Goal: Transaction & Acquisition: Purchase product/service

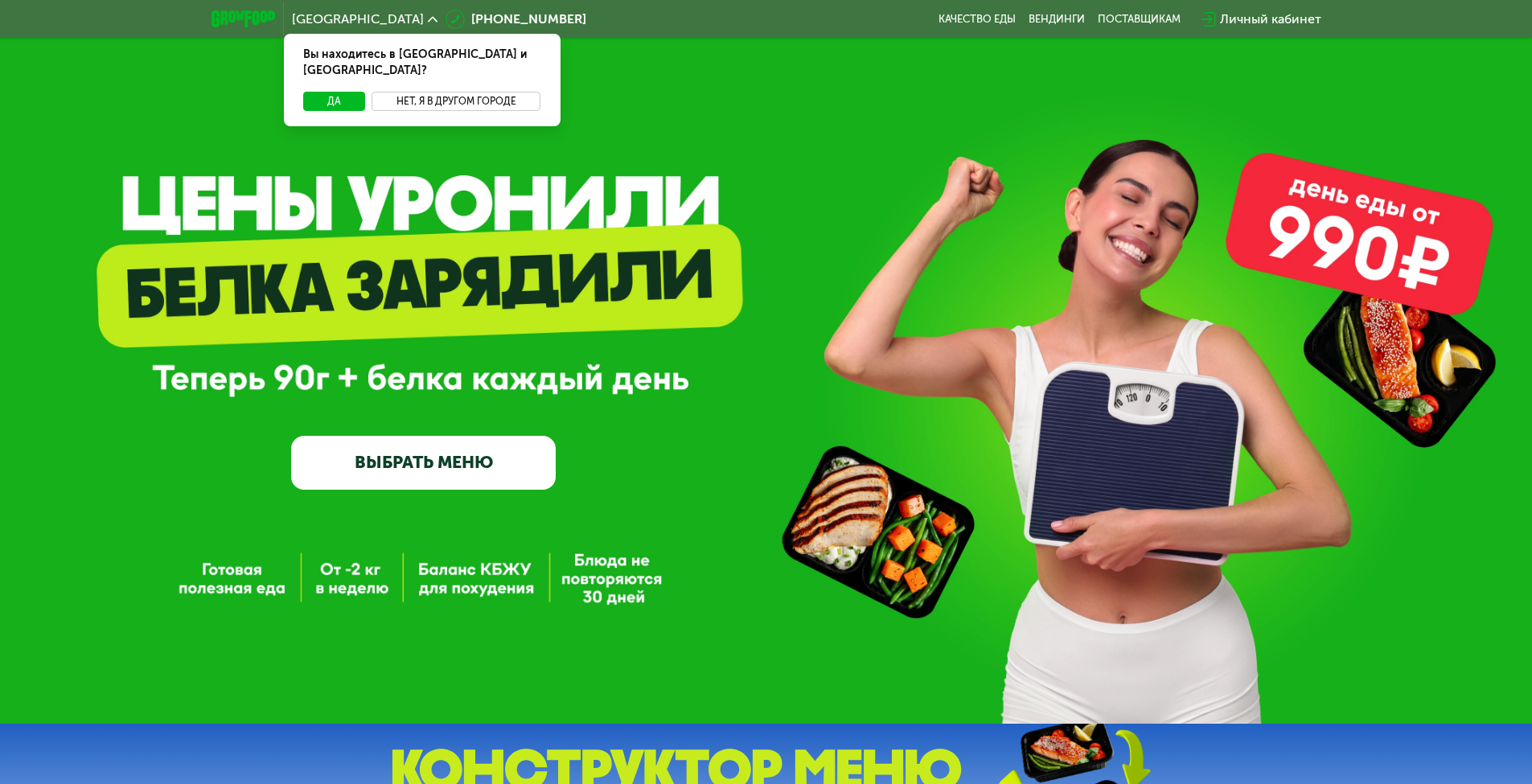
click at [427, 92] on button "Нет, я в другом городе" at bounding box center [456, 101] width 170 height 19
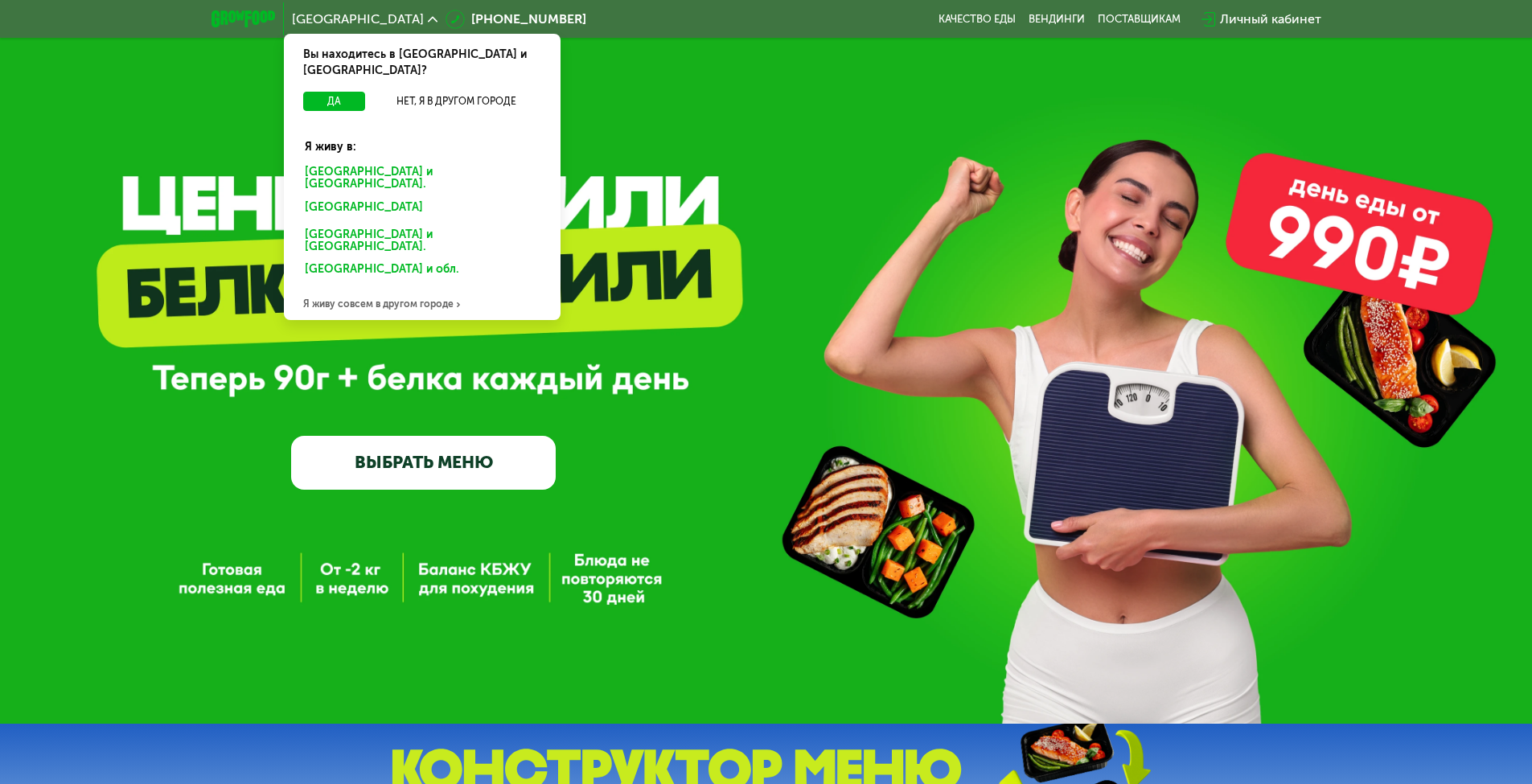
click at [406, 288] on div "Я живу совсем в другом городе" at bounding box center [422, 304] width 277 height 32
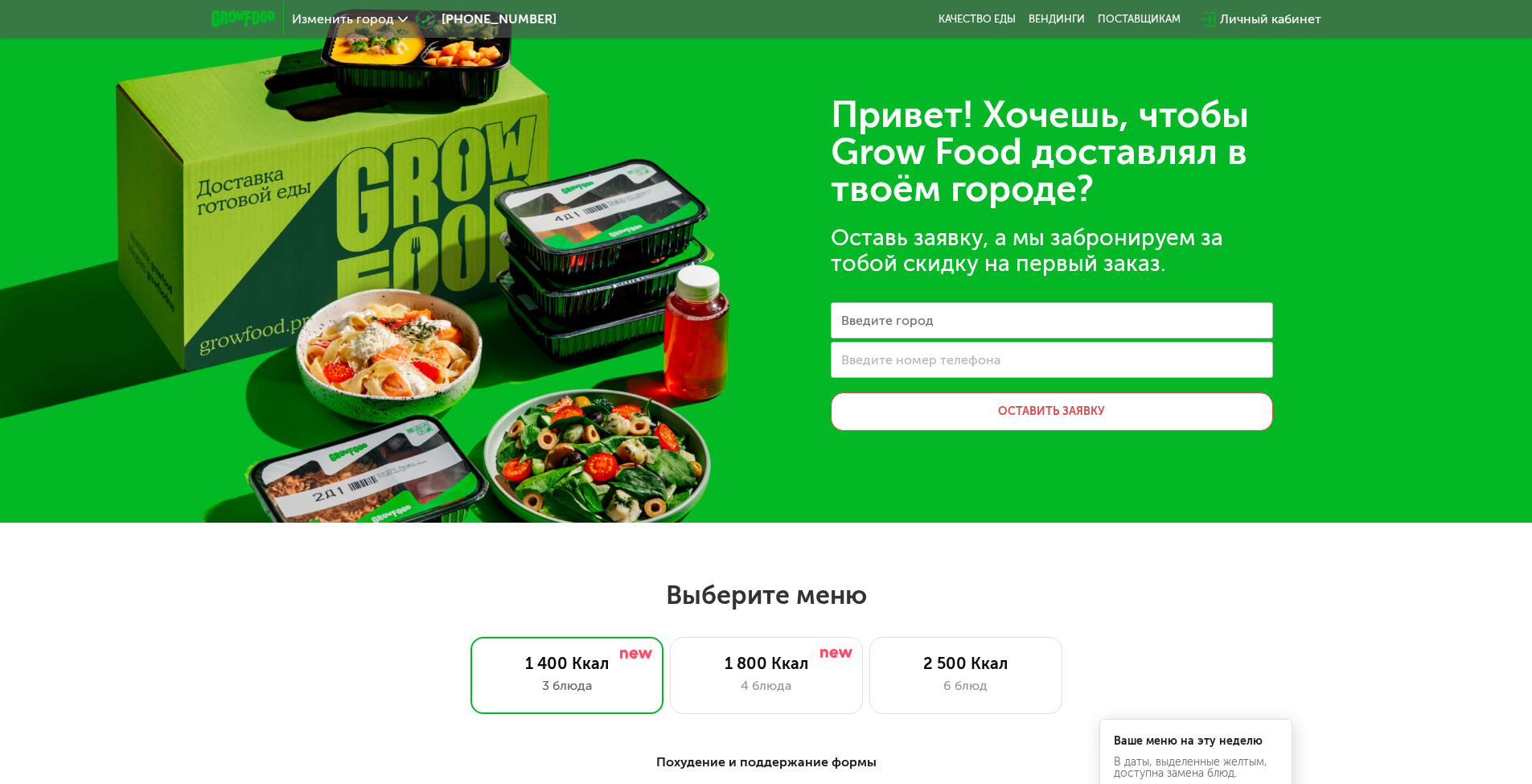
click at [228, 12] on img at bounding box center [242, 19] width 63 height 17
click at [335, 16] on span "Изменить город" at bounding box center [343, 19] width 102 height 13
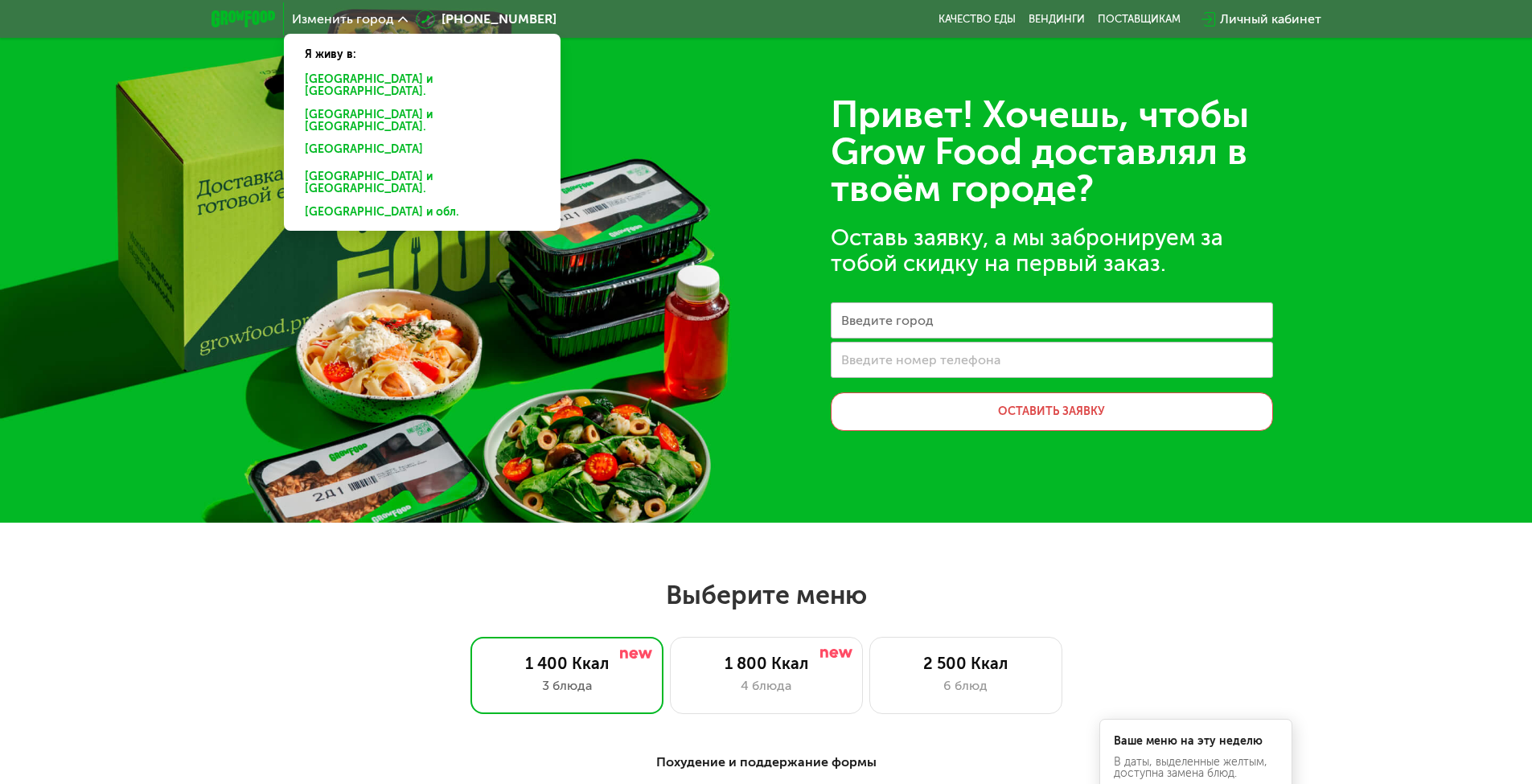
click at [346, 105] on div "[GEOGRAPHIC_DATA] и [GEOGRAPHIC_DATA]." at bounding box center [419, 121] width 251 height 34
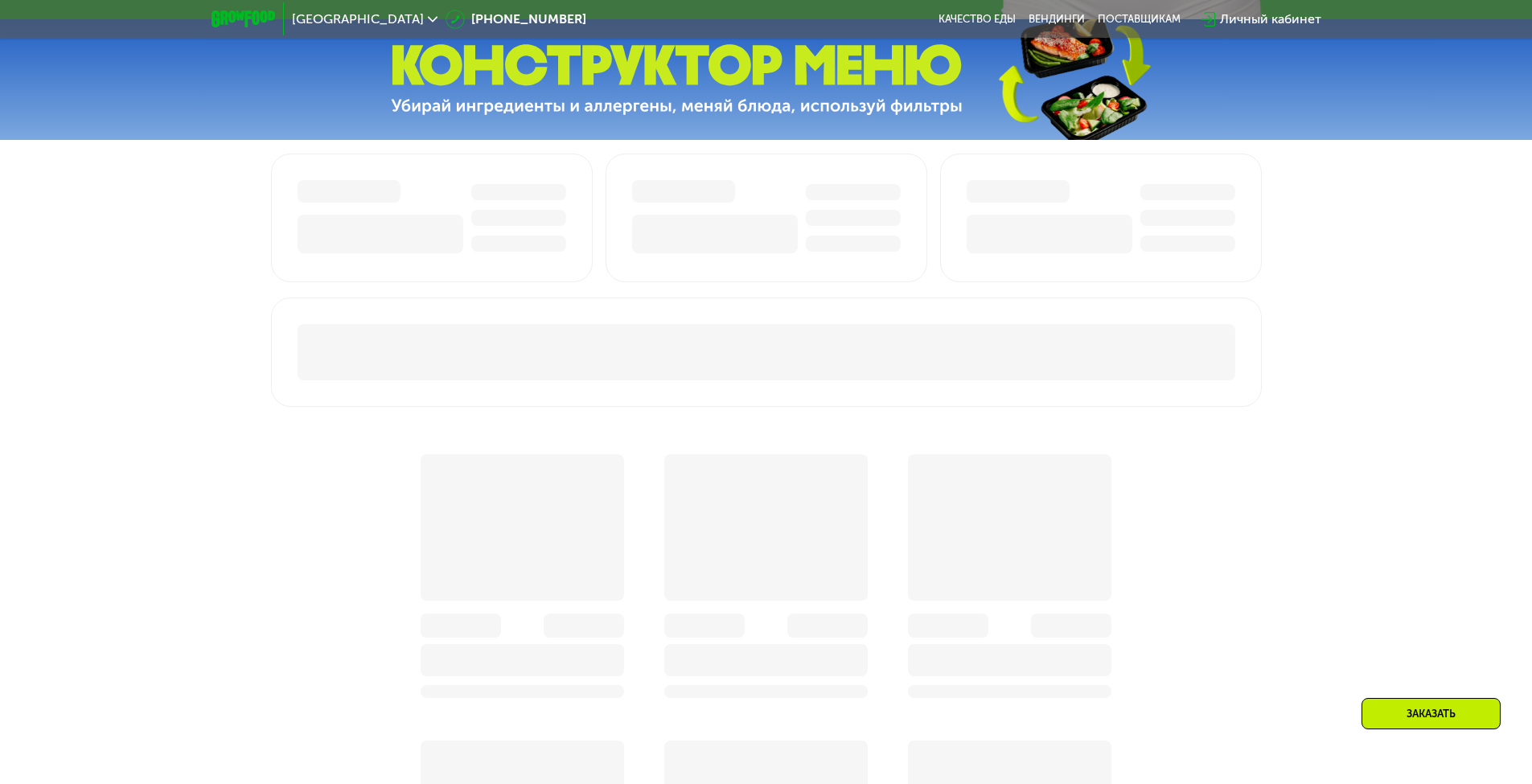
scroll to position [804, 0]
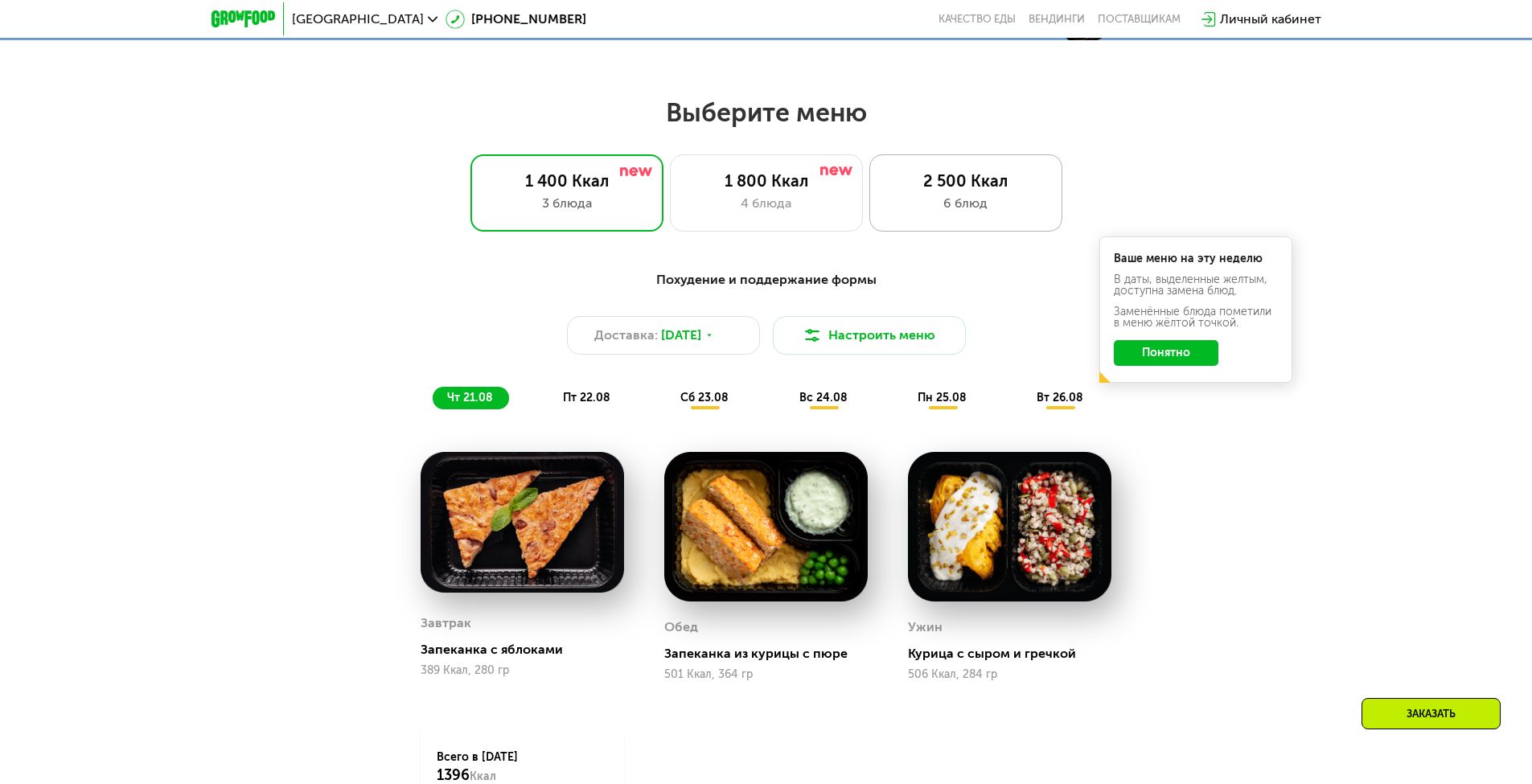
click at [974, 202] on div "6 блюд" at bounding box center [966, 203] width 159 height 19
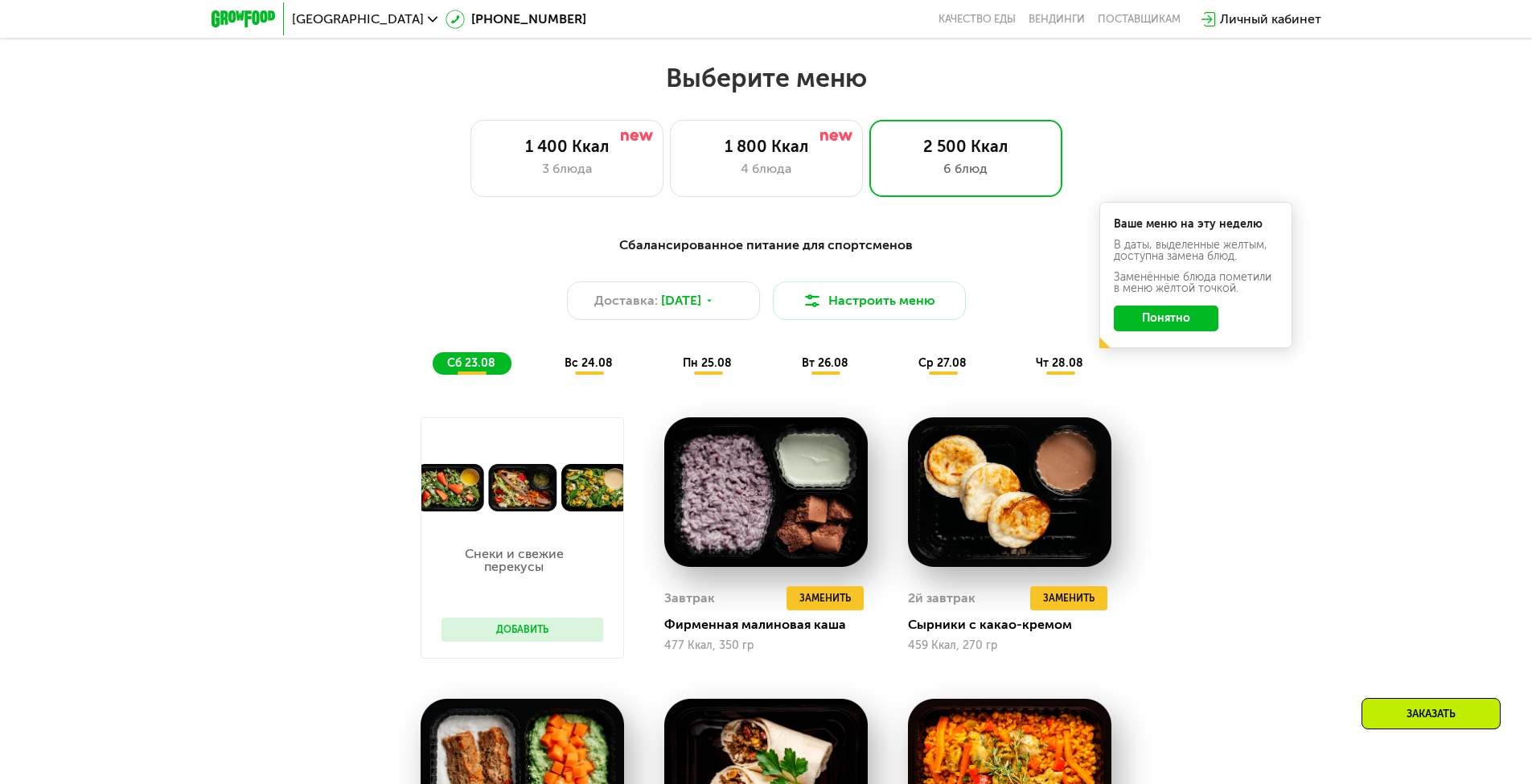
scroll to position [858, 0]
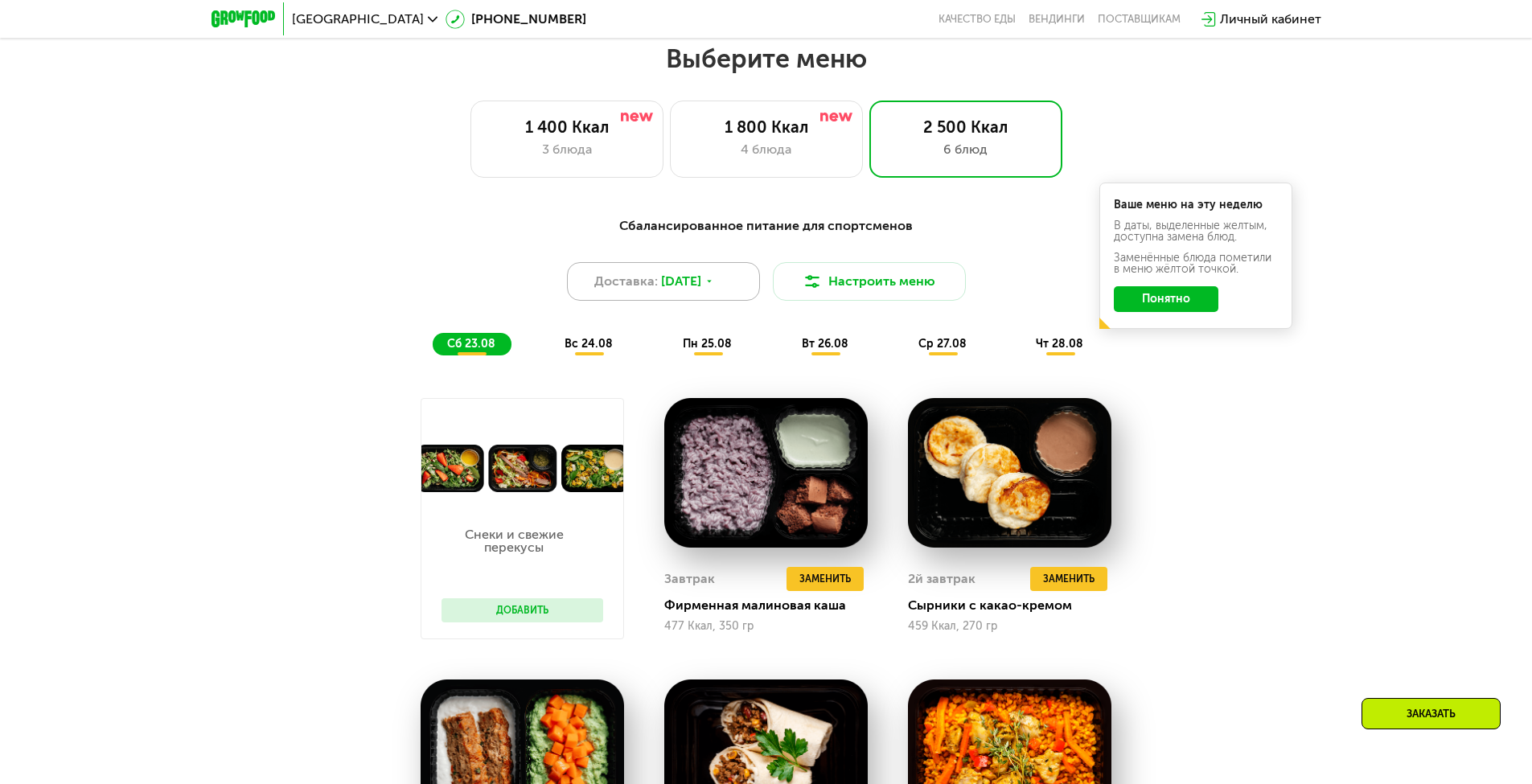
click at [698, 289] on span "[DATE]" at bounding box center [681, 281] width 40 height 19
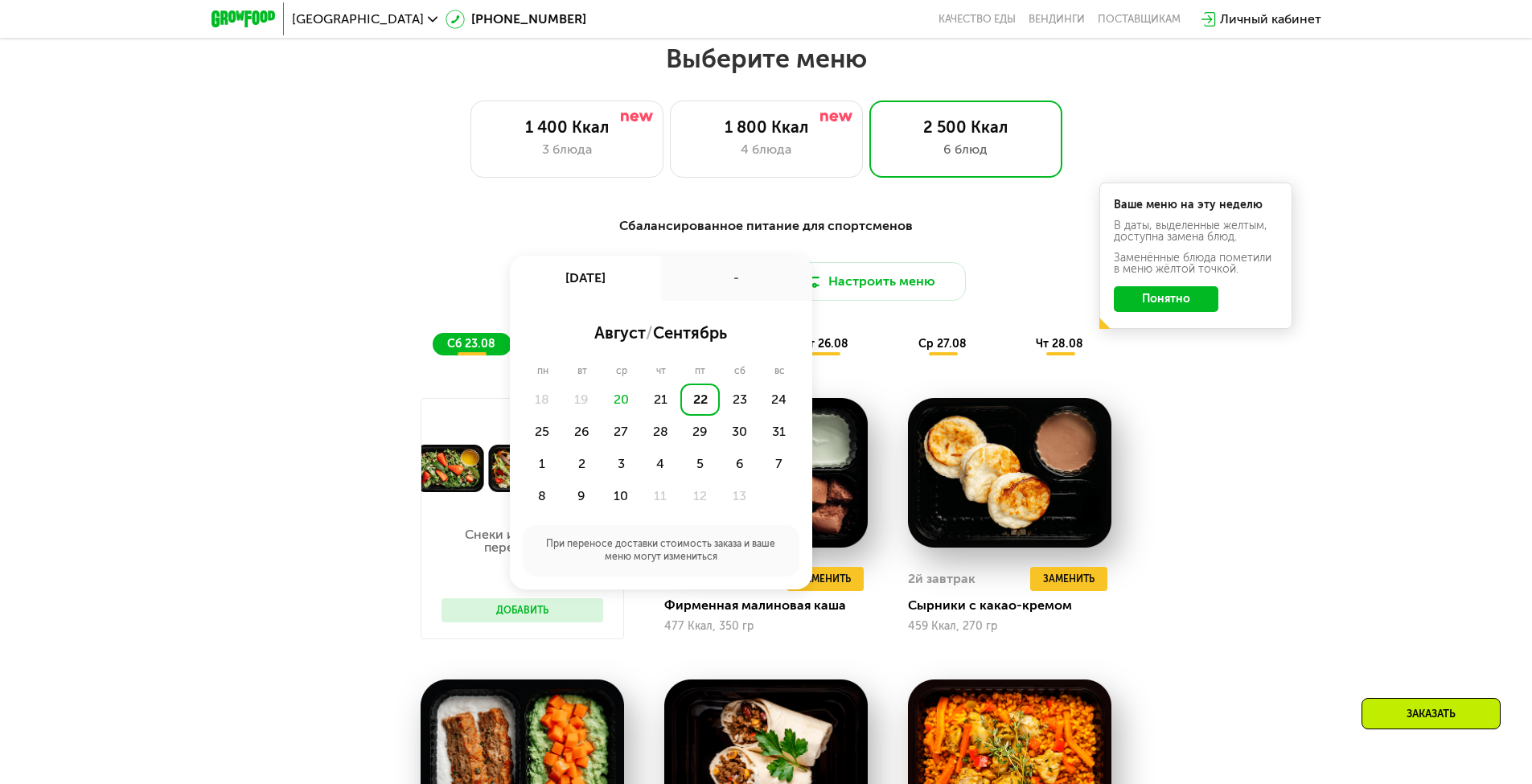
click at [885, 228] on div "Сбалансированное питание для спортсменов" at bounding box center [766, 226] width 952 height 20
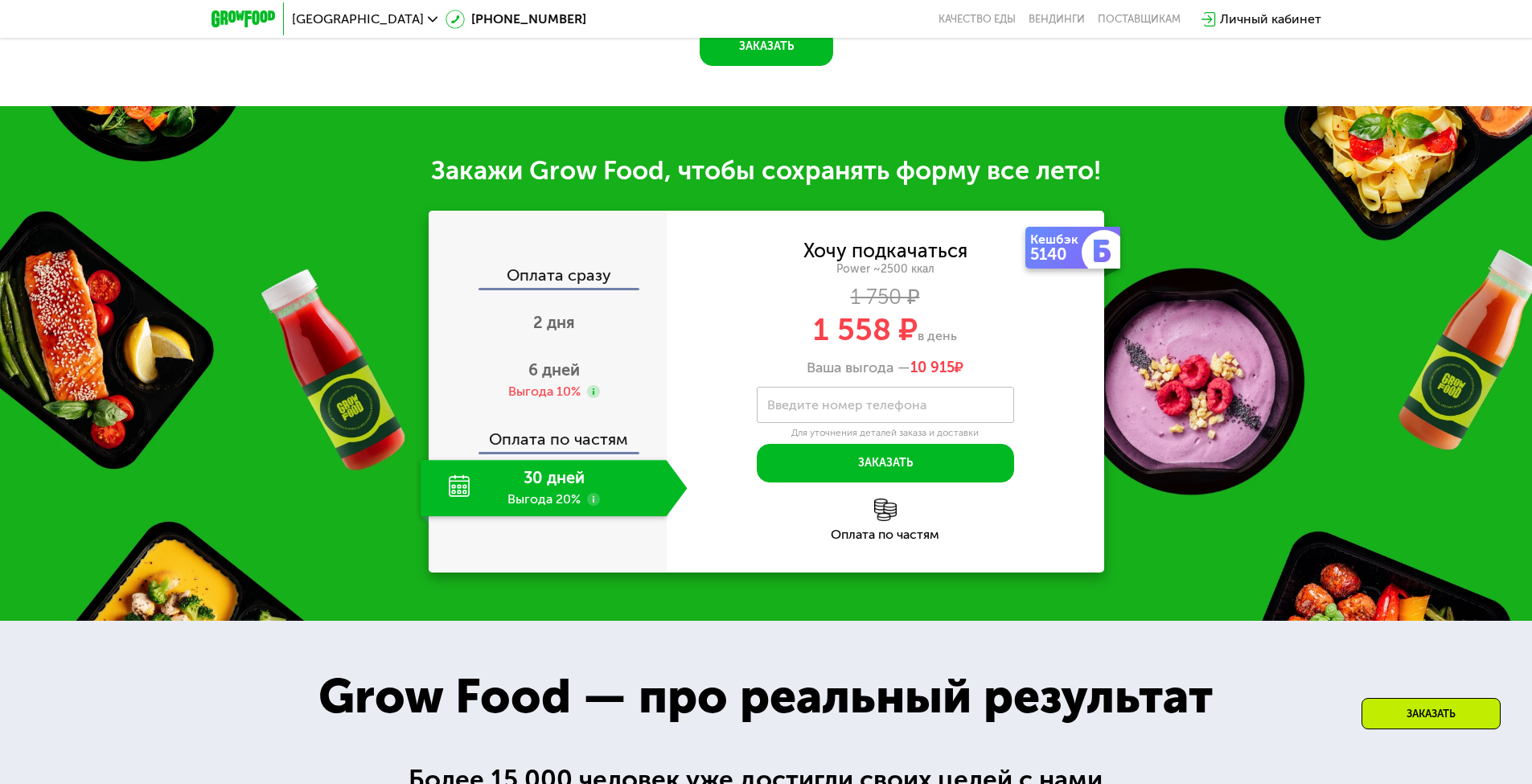
scroll to position [2059, 0]
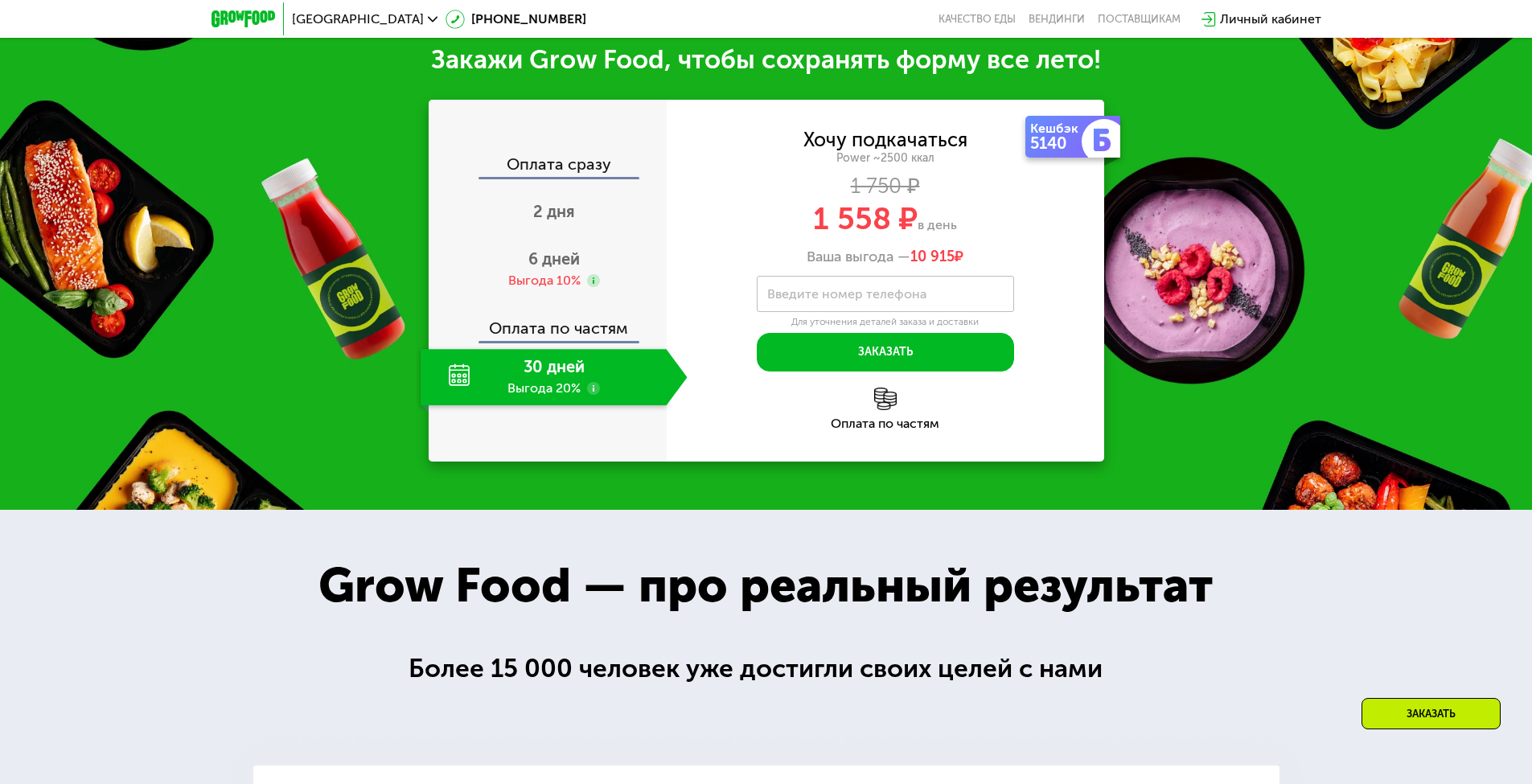
click at [562, 405] on div "30 дней Выгода 20%" at bounding box center [544, 376] width 246 height 56
click at [557, 222] on span "2 дня" at bounding box center [554, 211] width 42 height 19
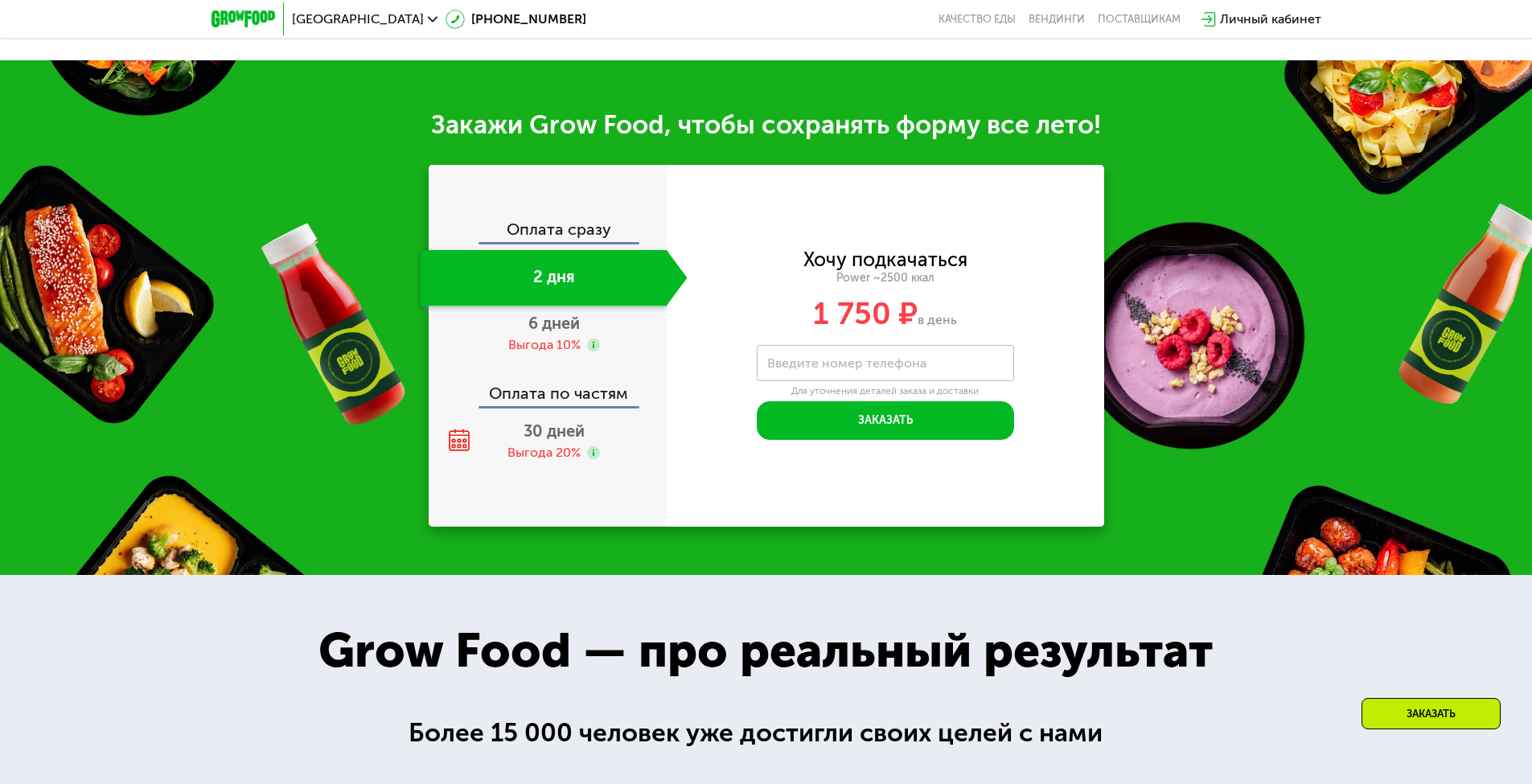
scroll to position [2038, 0]
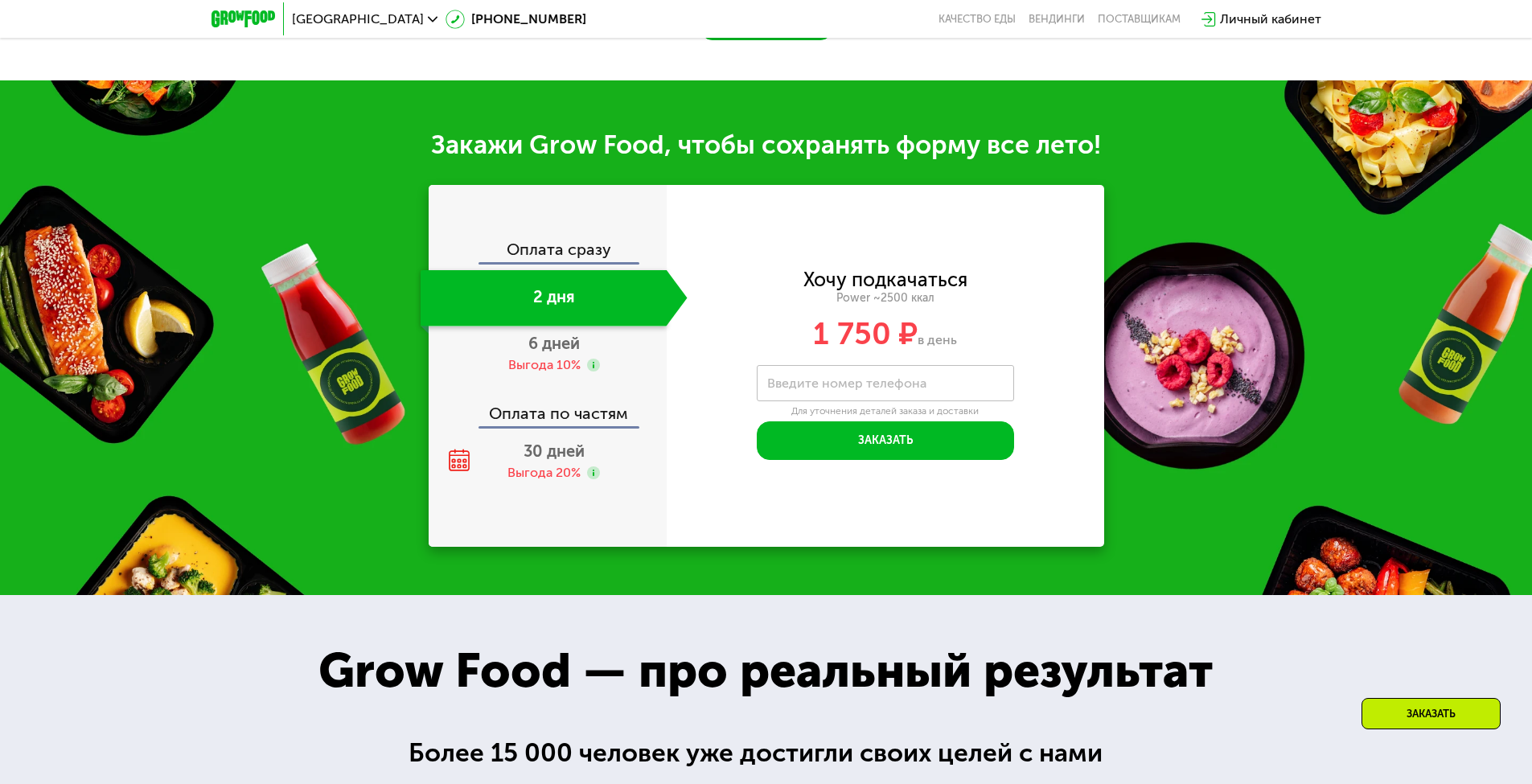
click at [584, 262] on div "Оплата сразу" at bounding box center [548, 252] width 236 height 21
click at [591, 262] on div "Оплата сразу" at bounding box center [548, 252] width 236 height 21
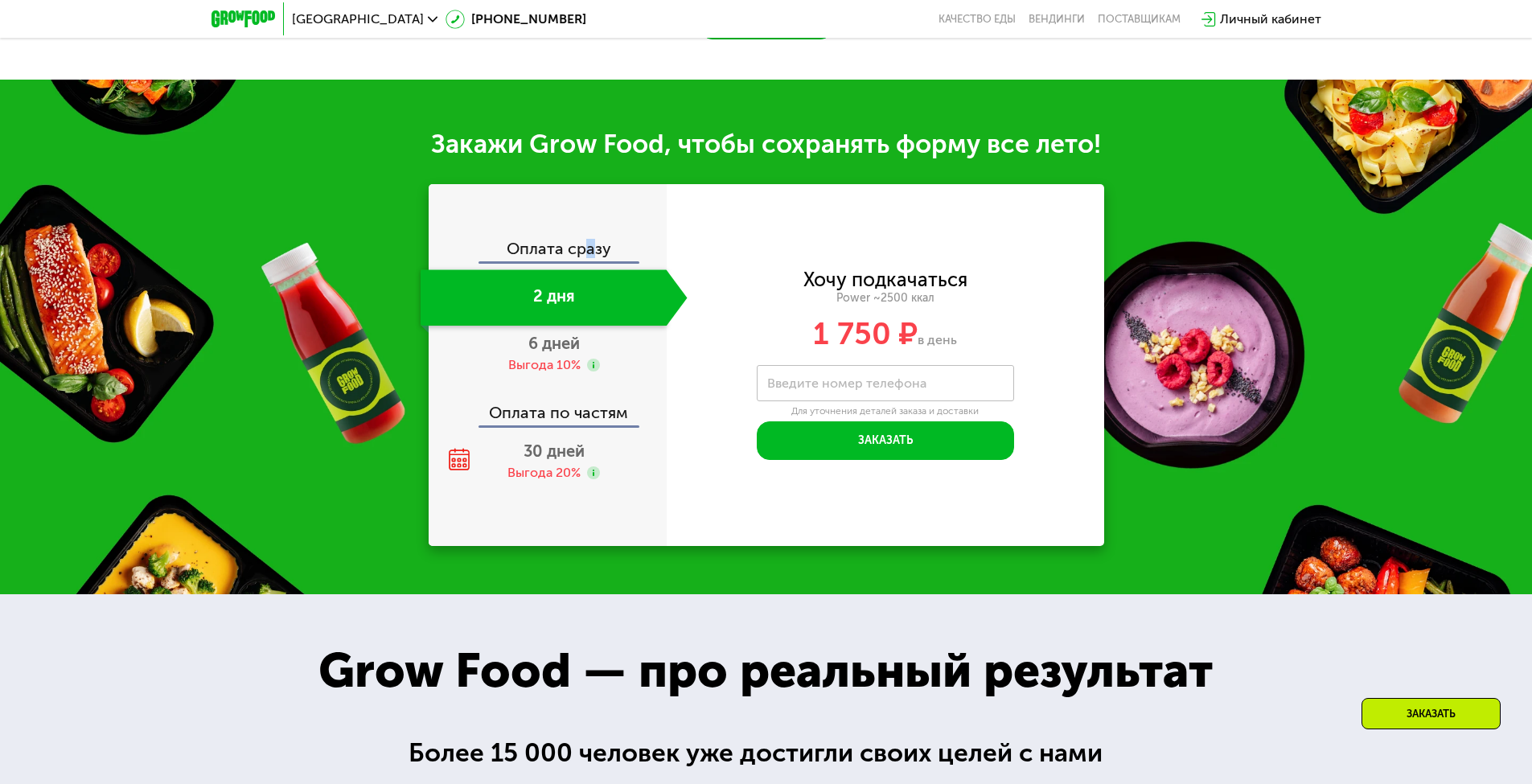
drag, startPoint x: 591, startPoint y: 263, endPoint x: 596, endPoint y: 248, distance: 15.8
click at [596, 248] on div "Оплата сразу" at bounding box center [548, 251] width 236 height 21
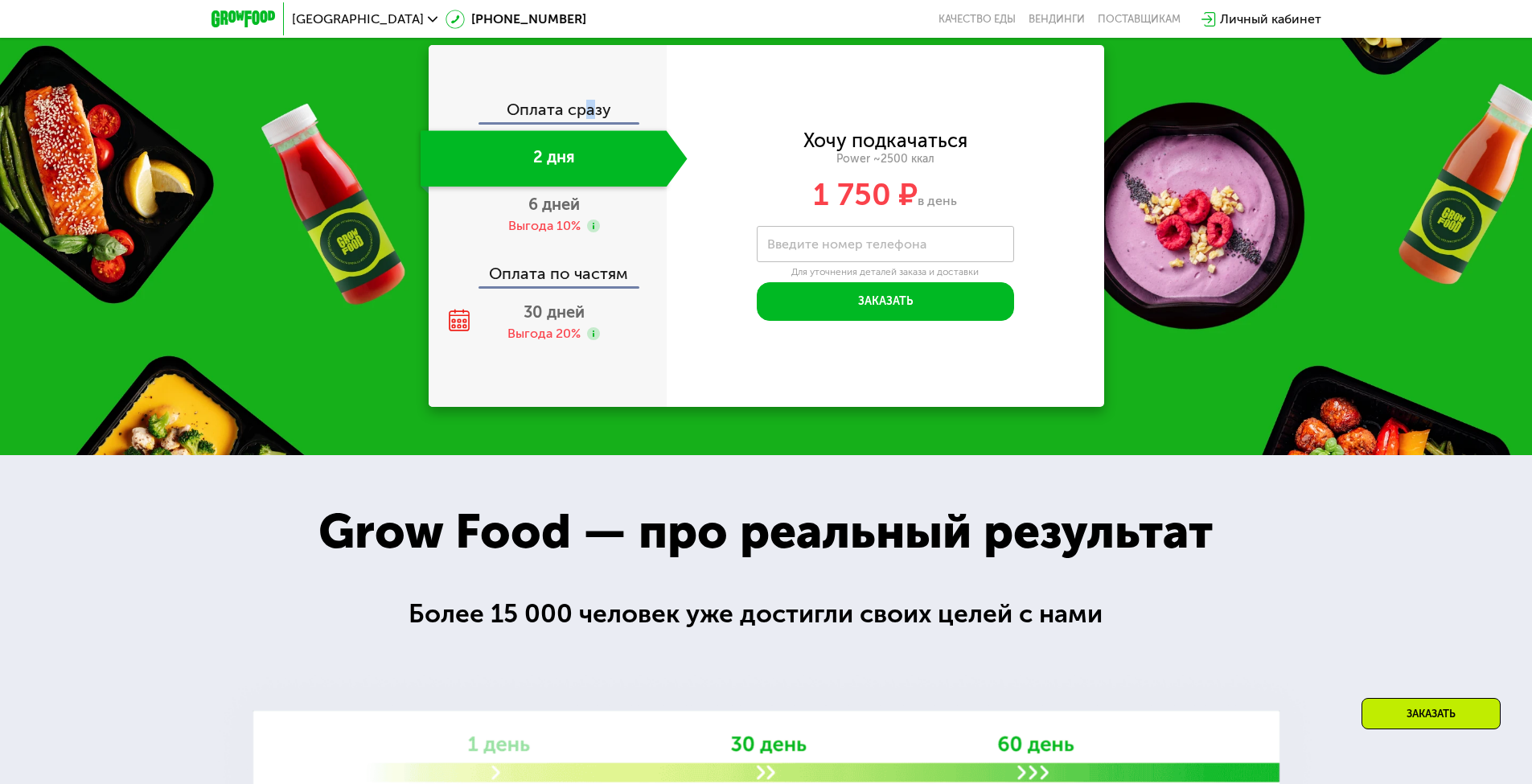
click at [586, 122] on div "Оплата сразу" at bounding box center [548, 112] width 236 height 21
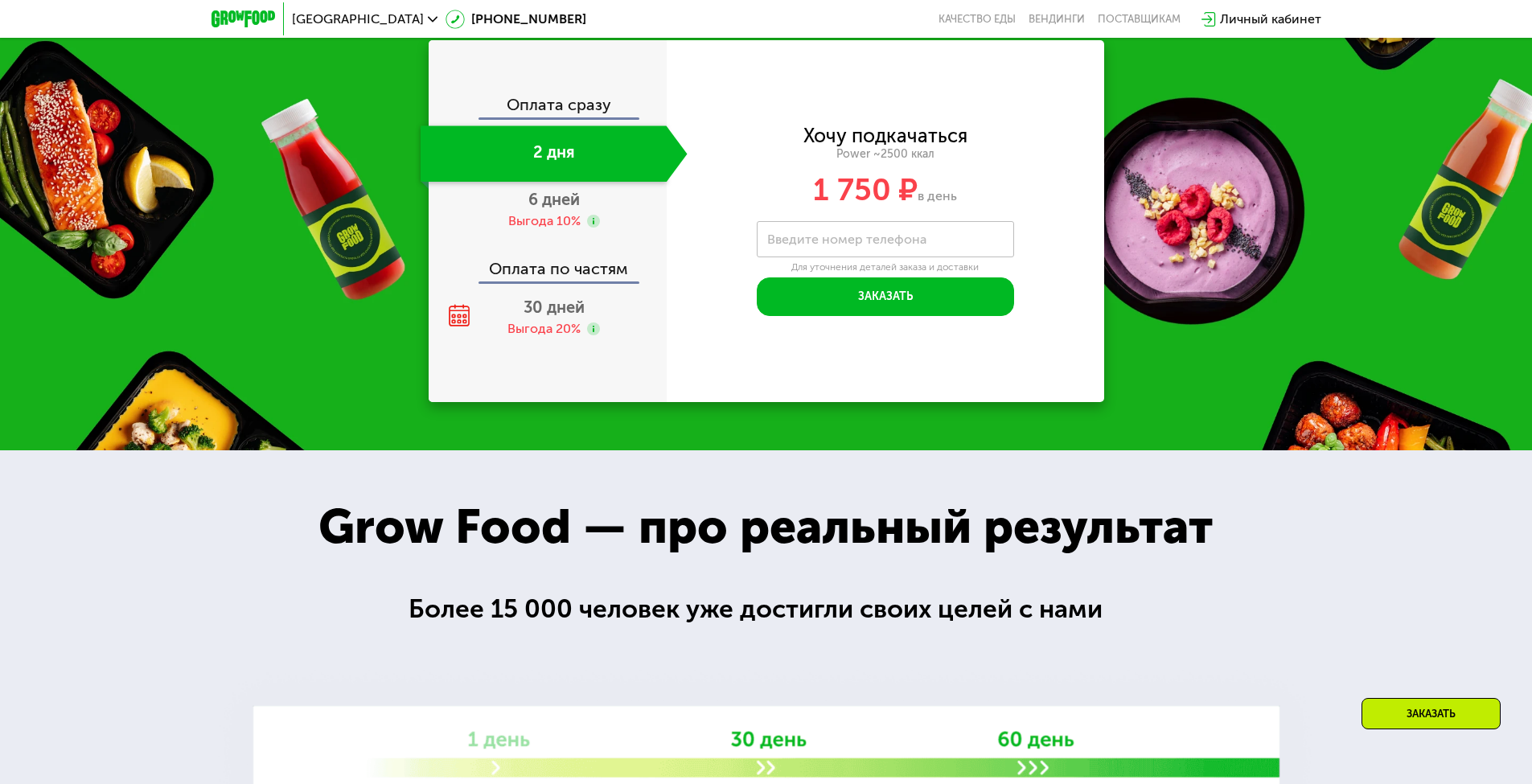
click at [562, 118] on div "Оплата сразу" at bounding box center [548, 106] width 236 height 21
click at [562, 182] on div "2 дня" at bounding box center [544, 153] width 246 height 56
click at [550, 238] on div "6 дней Выгода 10%" at bounding box center [554, 209] width 267 height 56
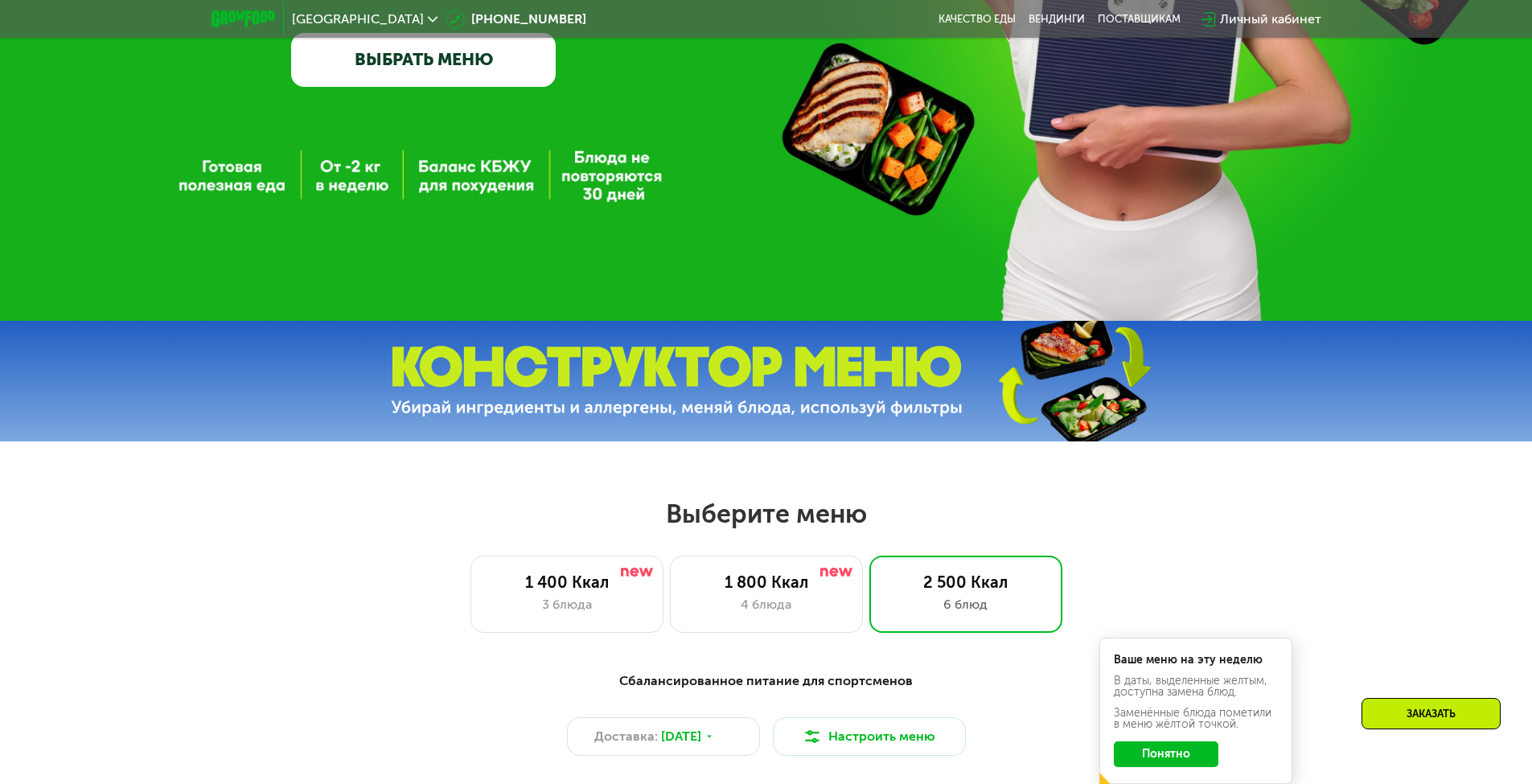
scroll to position [674, 0]
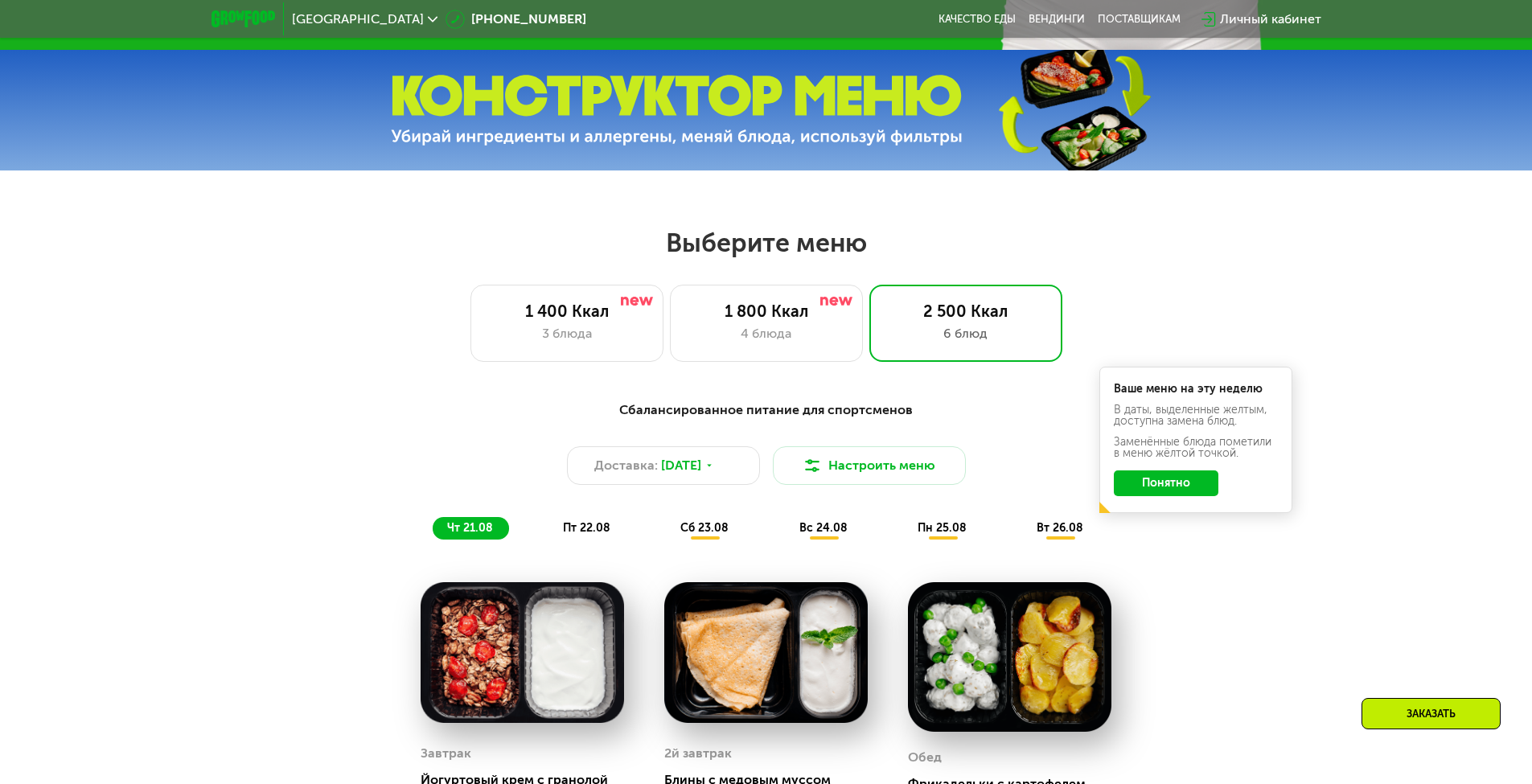
click at [666, 525] on div "пт 22.08" at bounding box center [705, 528] width 79 height 22
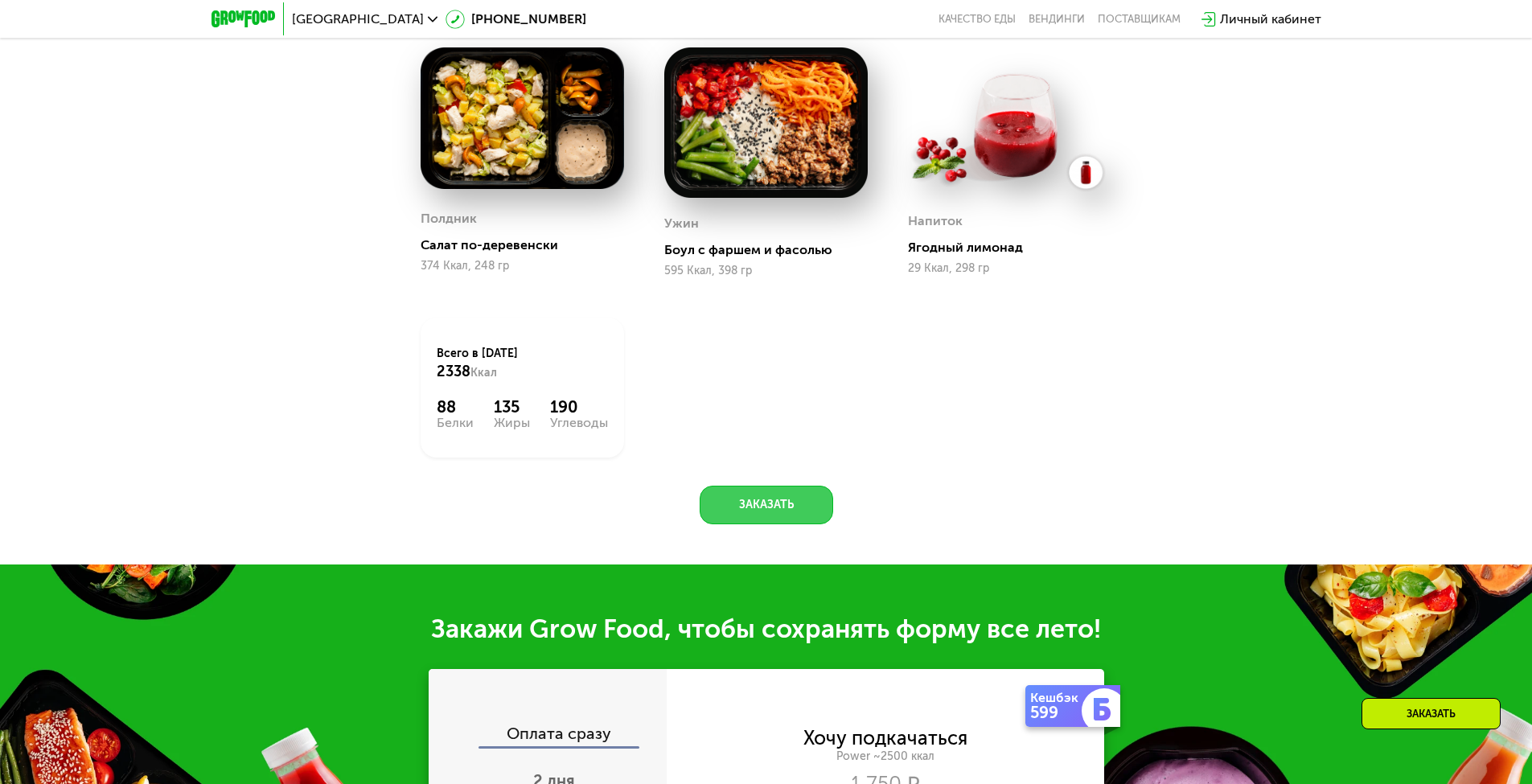
click at [780, 517] on button "Заказать" at bounding box center [766, 504] width 133 height 39
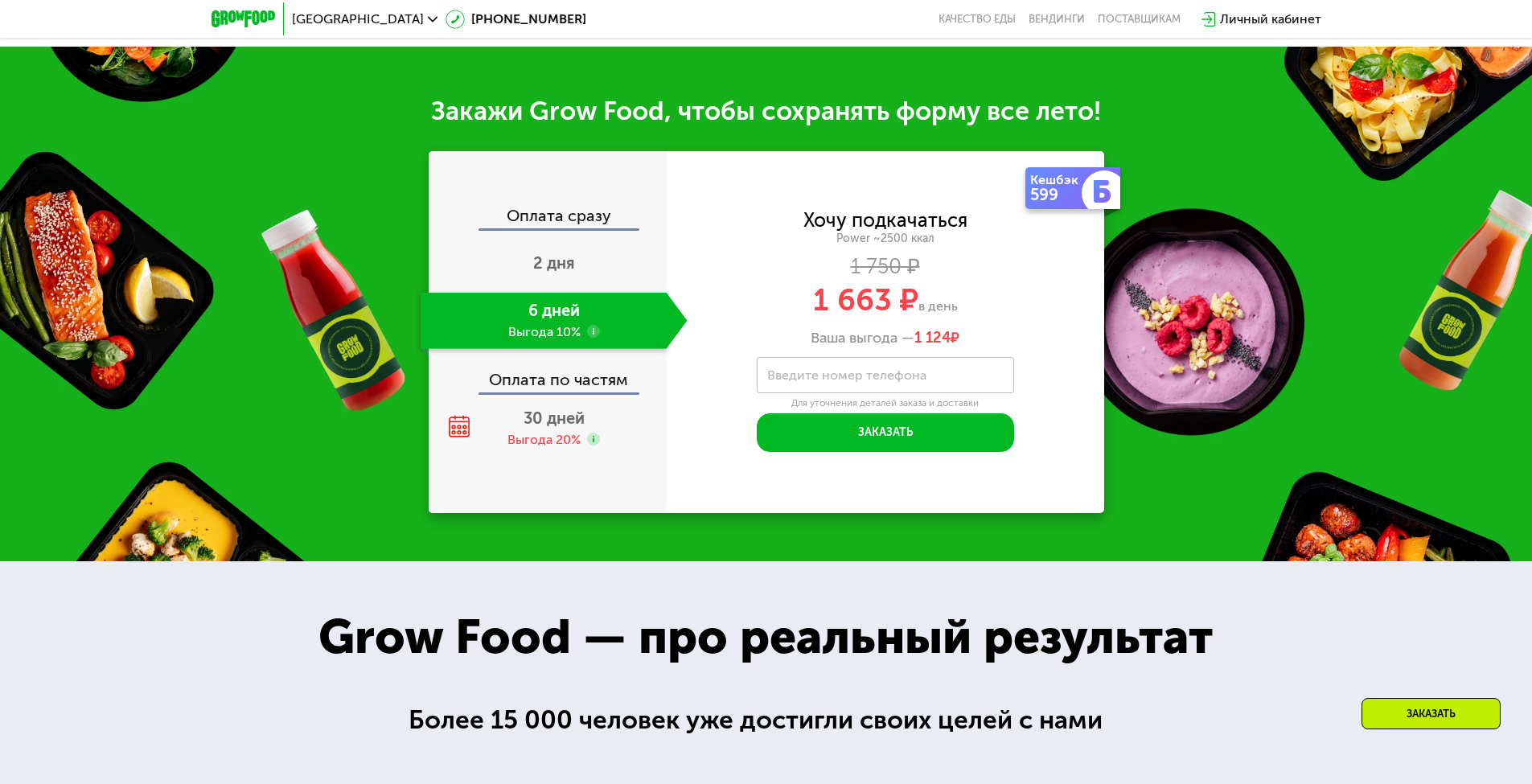
scroll to position [2048, 0]
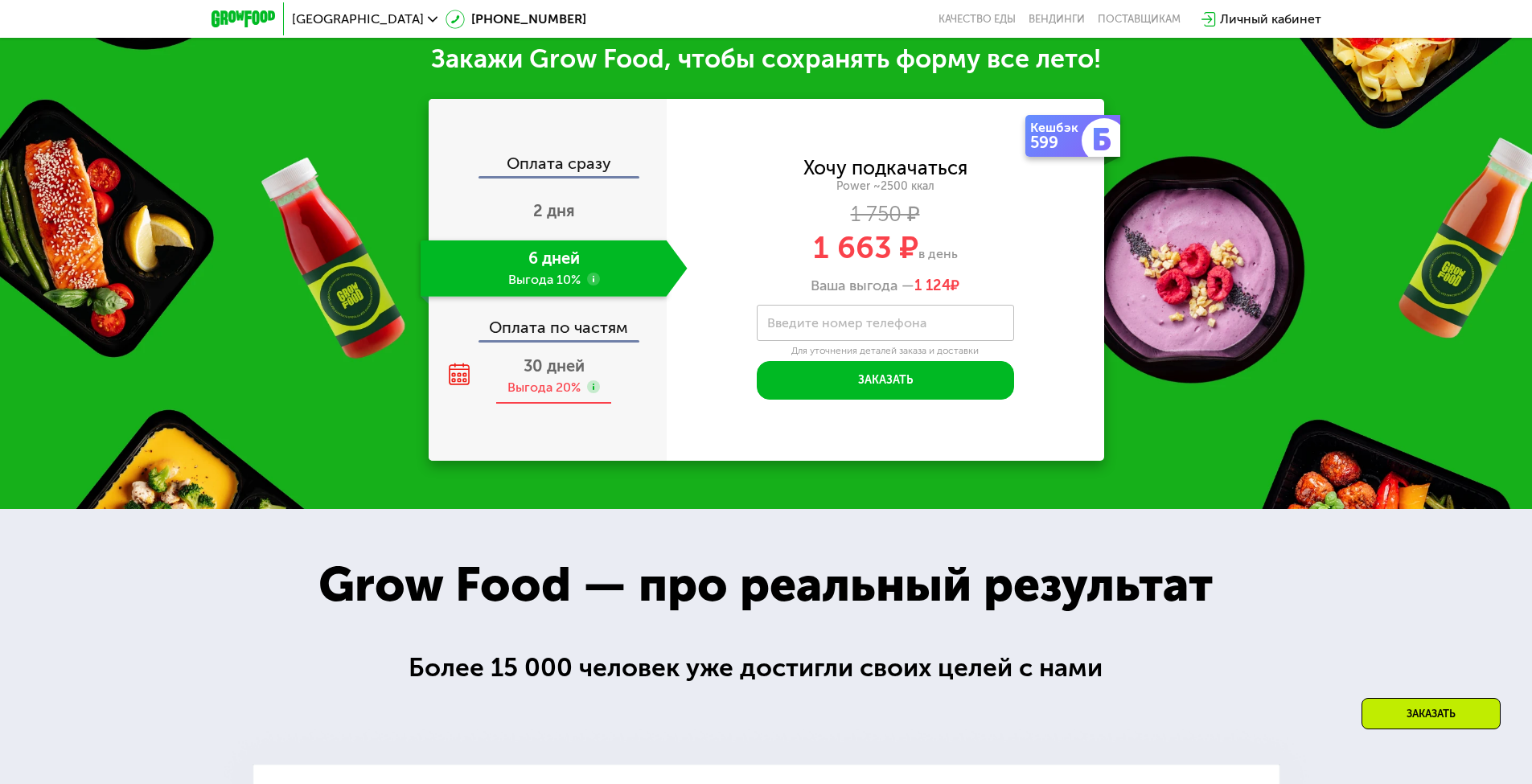
click at [540, 363] on span "30 дней" at bounding box center [554, 366] width 61 height 19
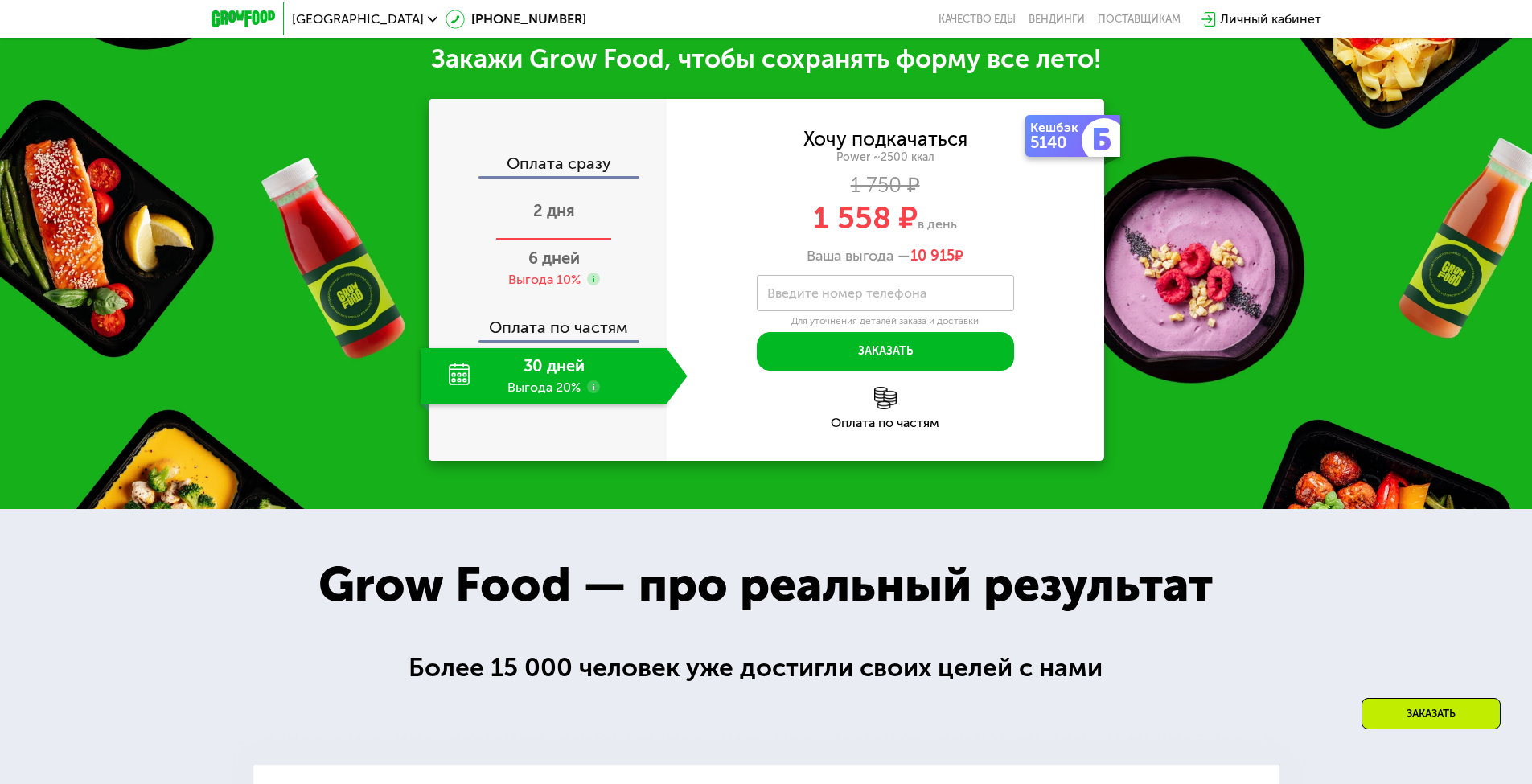
click at [593, 196] on div "2 дня" at bounding box center [554, 212] width 267 height 56
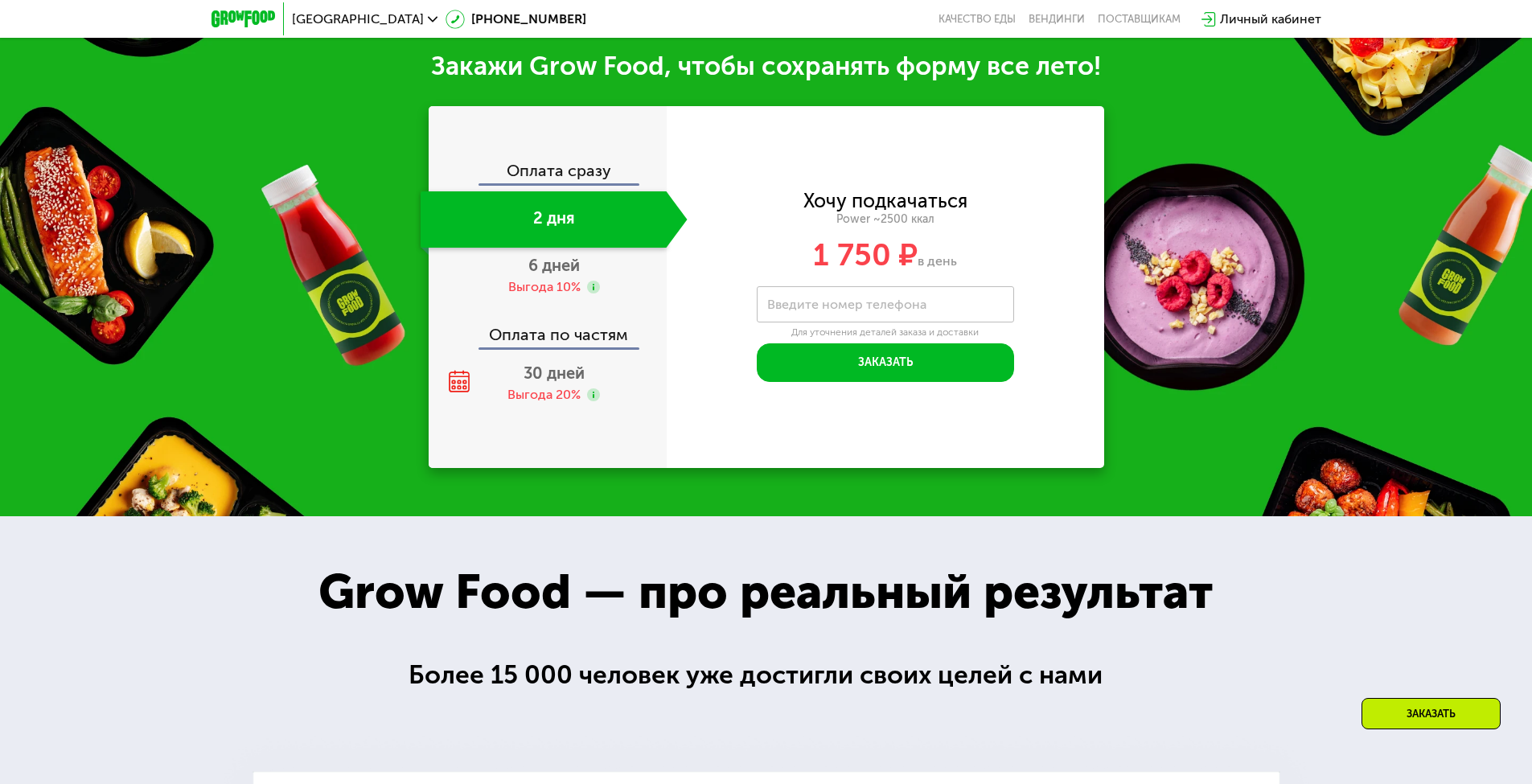
click at [589, 170] on div "Оплата сразу" at bounding box center [548, 173] width 236 height 21
click at [569, 371] on span "30 дней" at bounding box center [554, 373] width 61 height 19
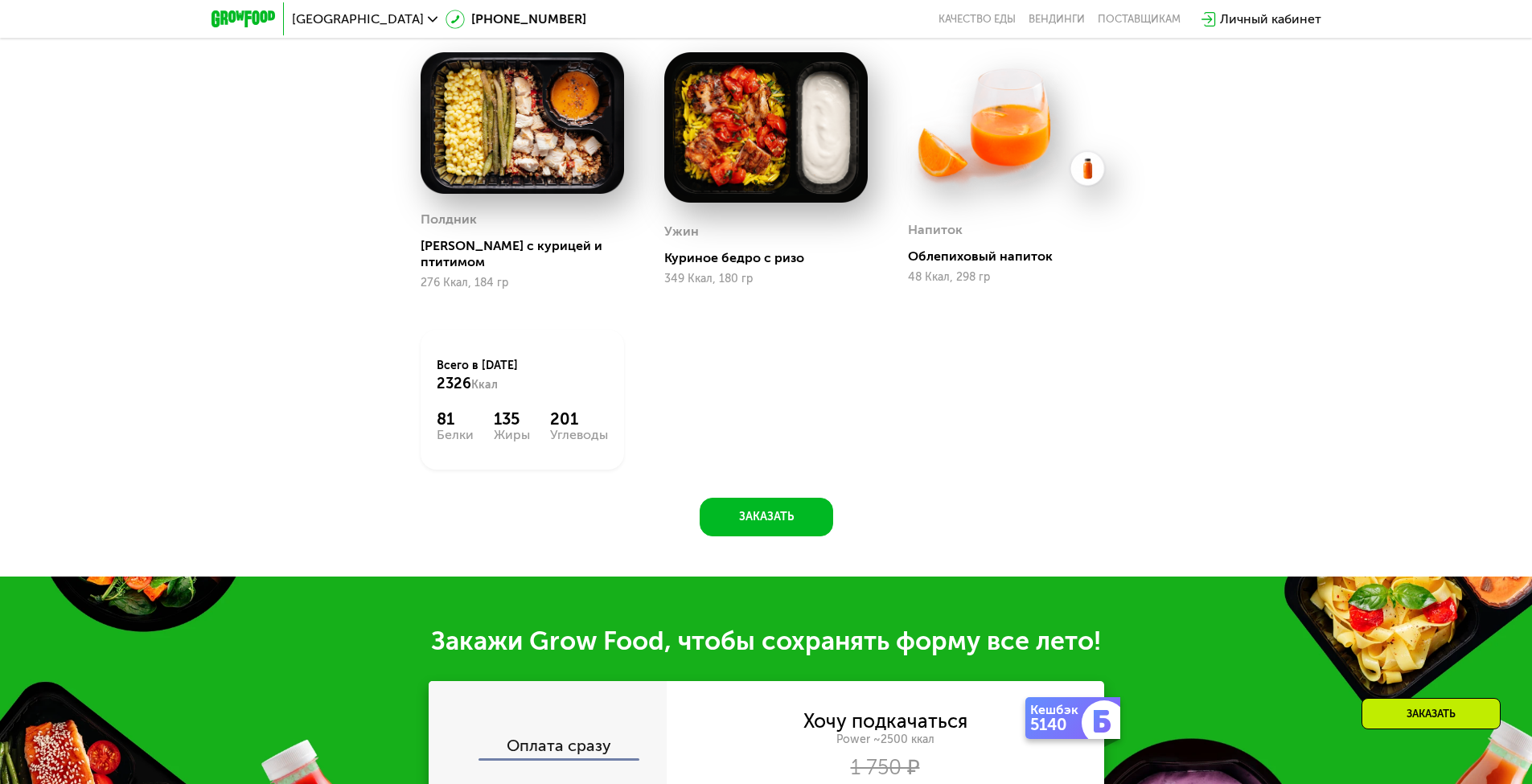
drag, startPoint x: 879, startPoint y: 285, endPoint x: 599, endPoint y: 147, distance: 312.2
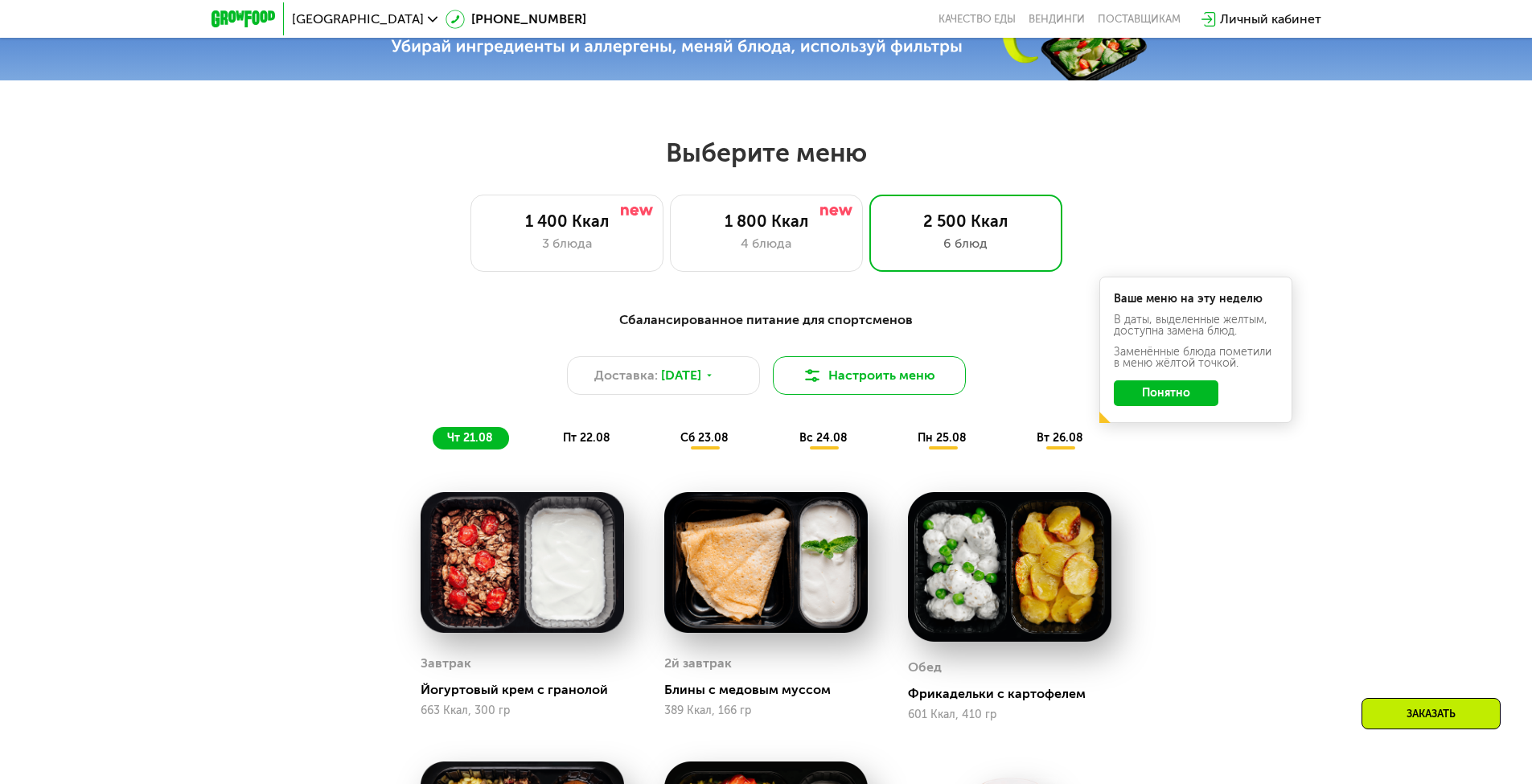
scroll to position [975, 0]
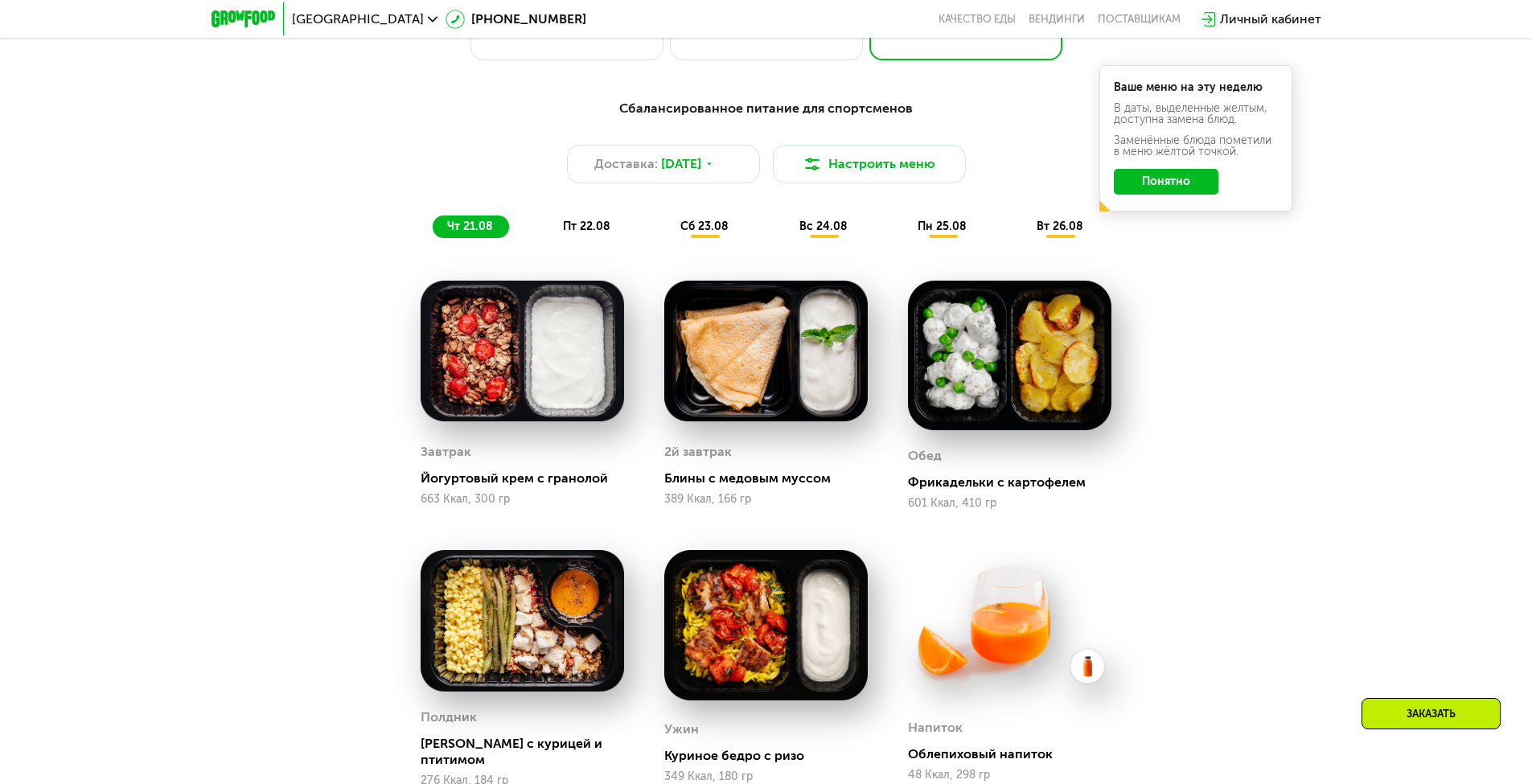
click at [955, 233] on span "пн 25.08" at bounding box center [942, 227] width 49 height 14
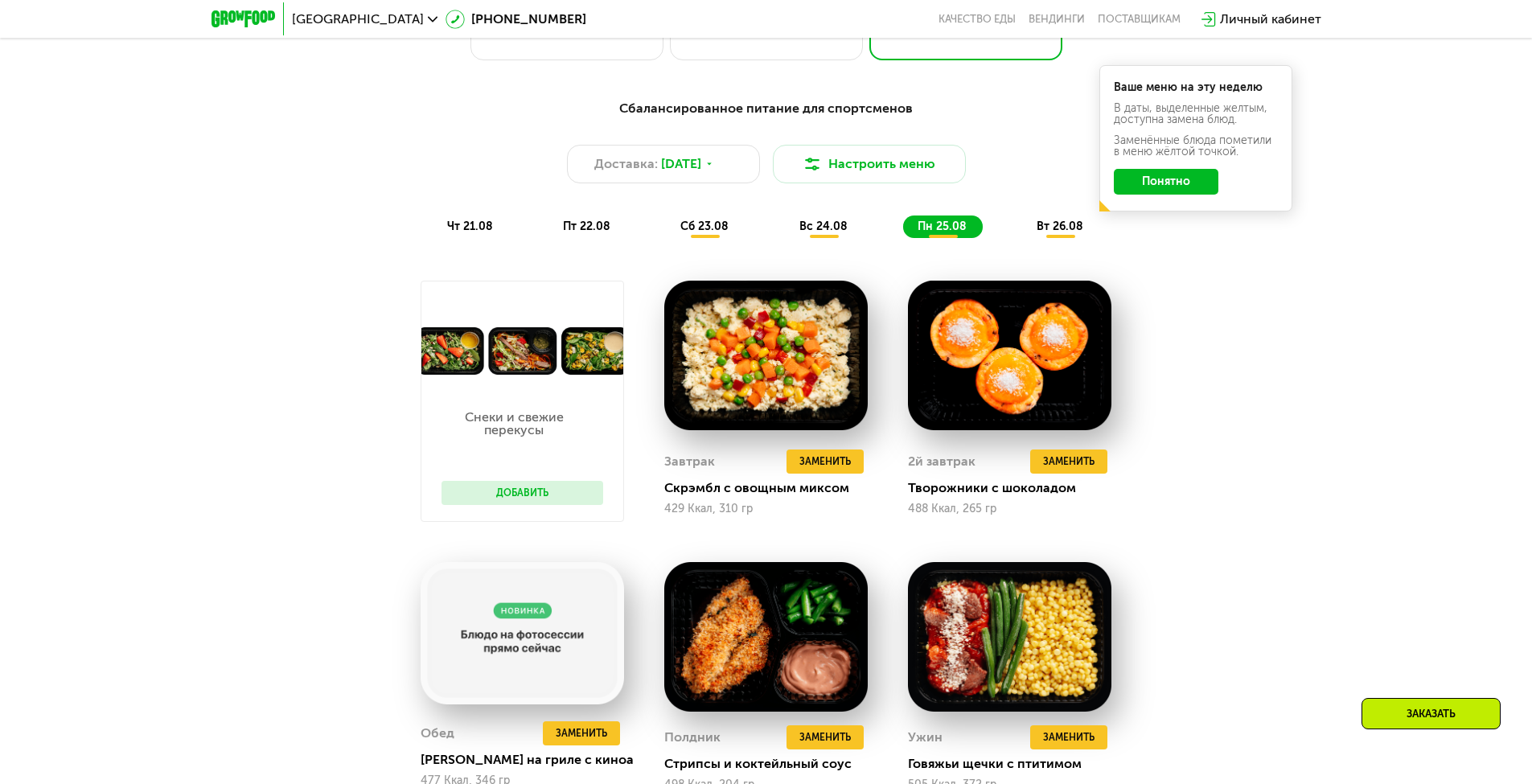
click at [1047, 233] on span "вт 26.08" at bounding box center [1060, 227] width 47 height 14
